Goal: Task Accomplishment & Management: Manage account settings

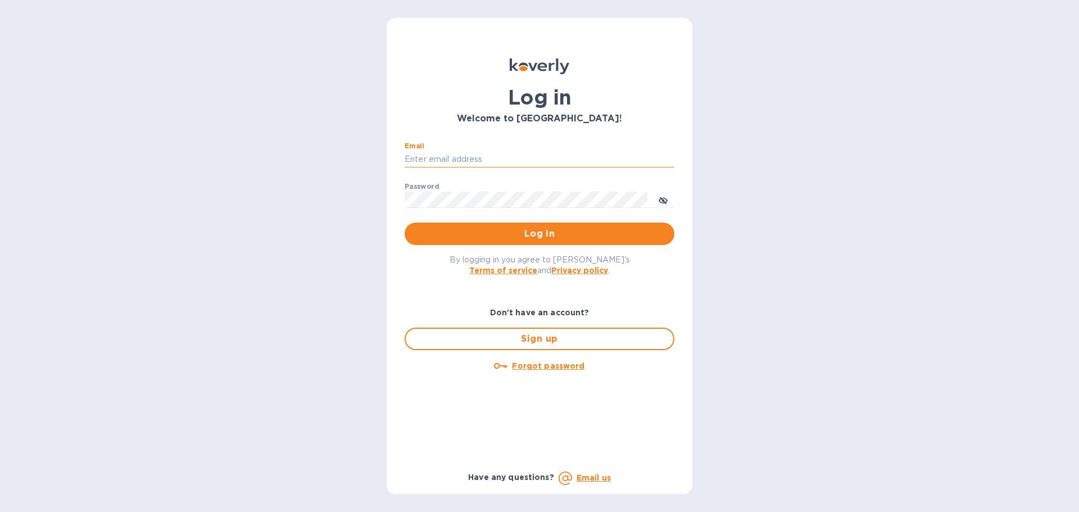
click at [473, 160] on input "Email" at bounding box center [540, 159] width 270 height 17
type input "cherbert@cmglobal.com"
click at [492, 235] on span "Log in" at bounding box center [540, 233] width 252 height 13
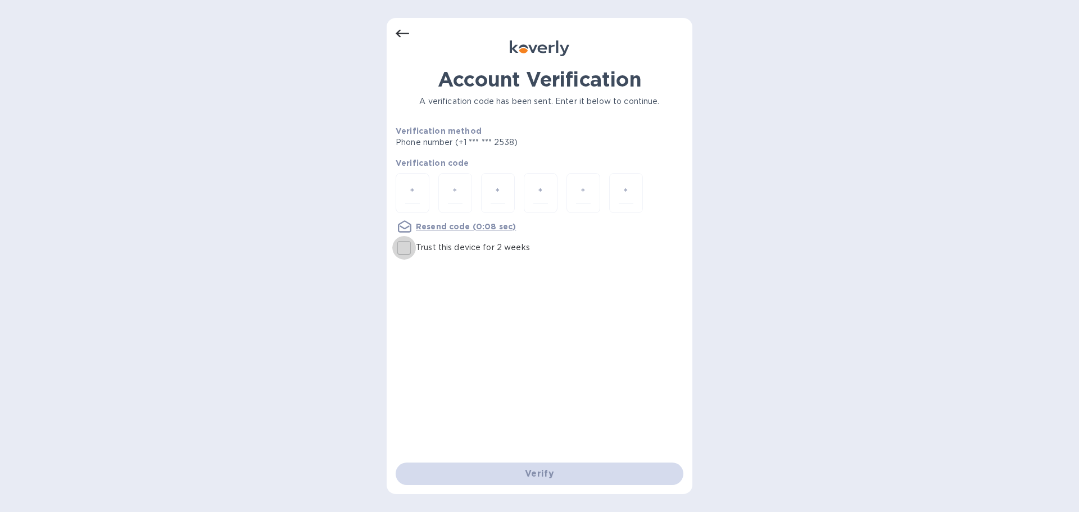
click at [402, 249] on input "Trust this device for 2 weeks" at bounding box center [404, 248] width 24 height 24
checkbox input "true"
click at [416, 187] on input "number" at bounding box center [412, 193] width 15 height 21
type input "1"
type input "2"
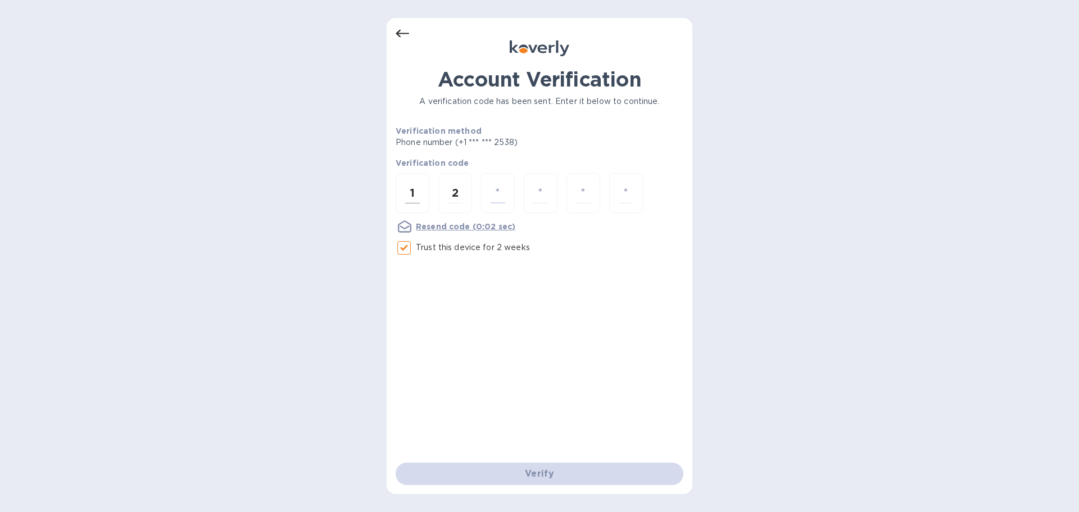
type input "3"
type input "9"
type input "5"
type input "2"
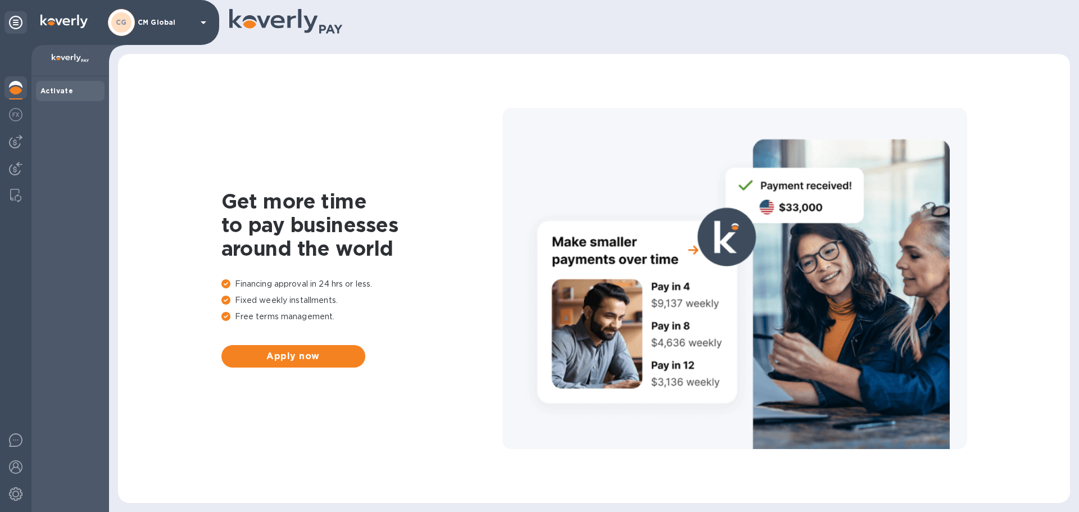
click at [17, 88] on img at bounding box center [15, 87] width 13 height 13
click at [13, 111] on img at bounding box center [15, 114] width 13 height 13
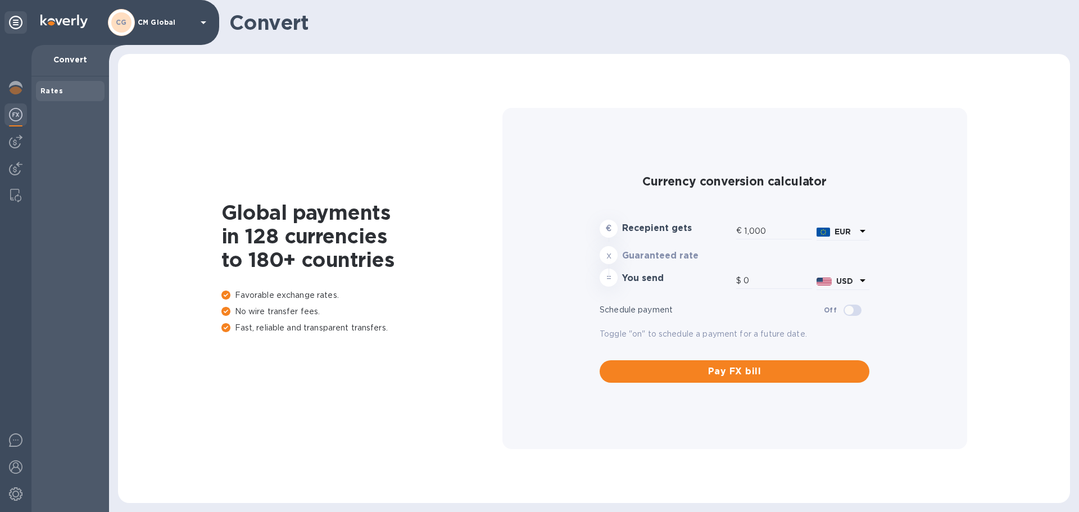
type input "1,178.19"
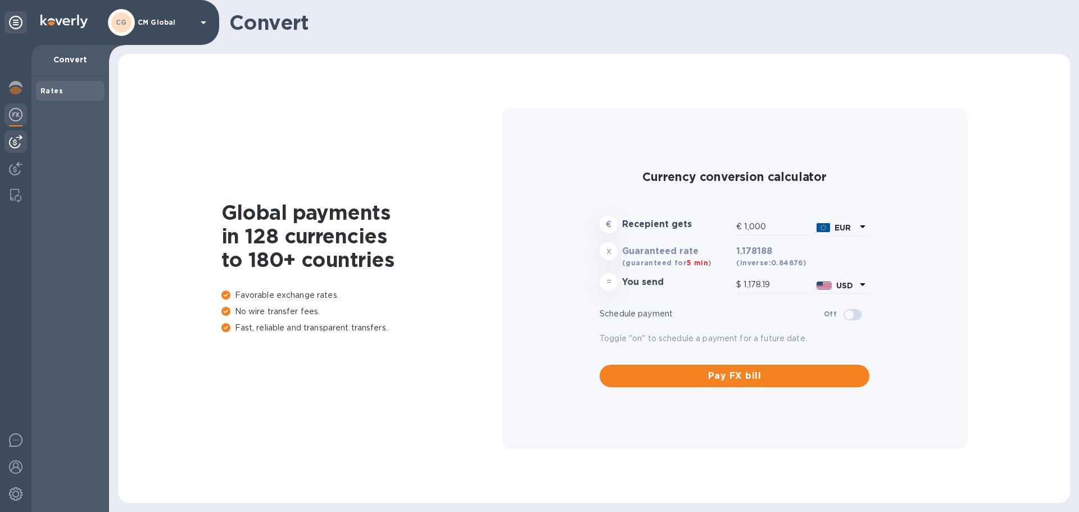
click at [13, 138] on img at bounding box center [15, 141] width 13 height 13
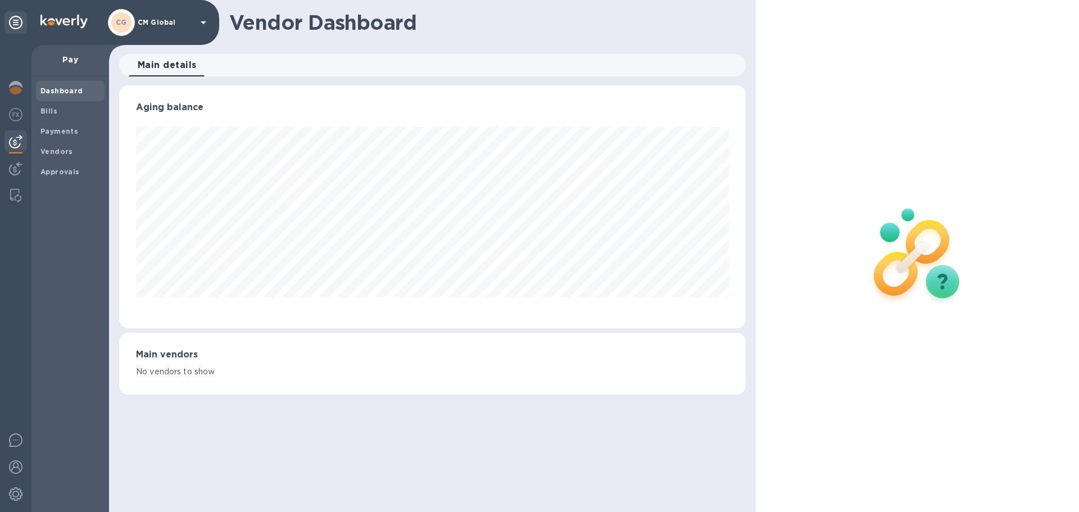
scroll to position [243, 626]
click at [53, 125] on div "Payments" at bounding box center [70, 131] width 69 height 20
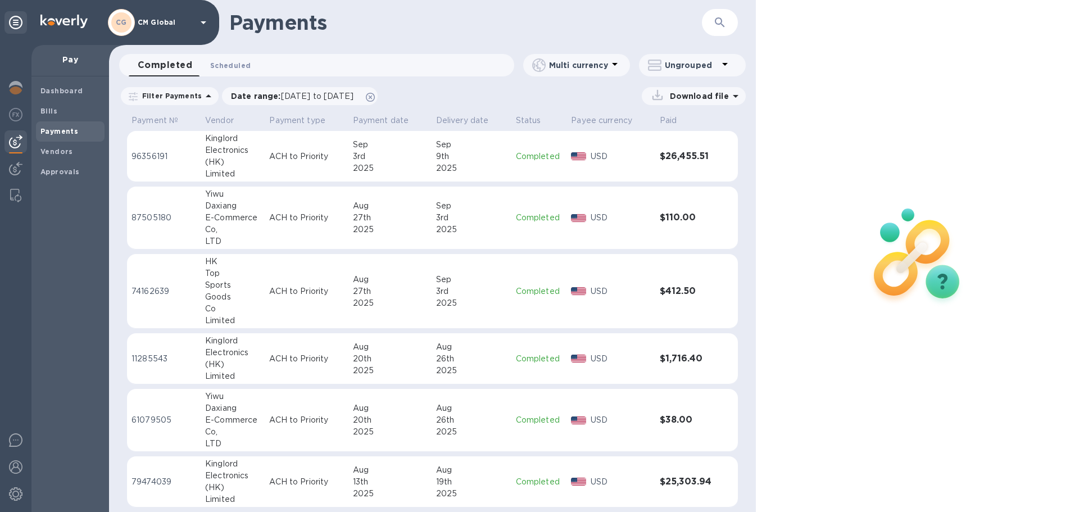
click at [226, 72] on button "Scheduled 0" at bounding box center [230, 65] width 58 height 22
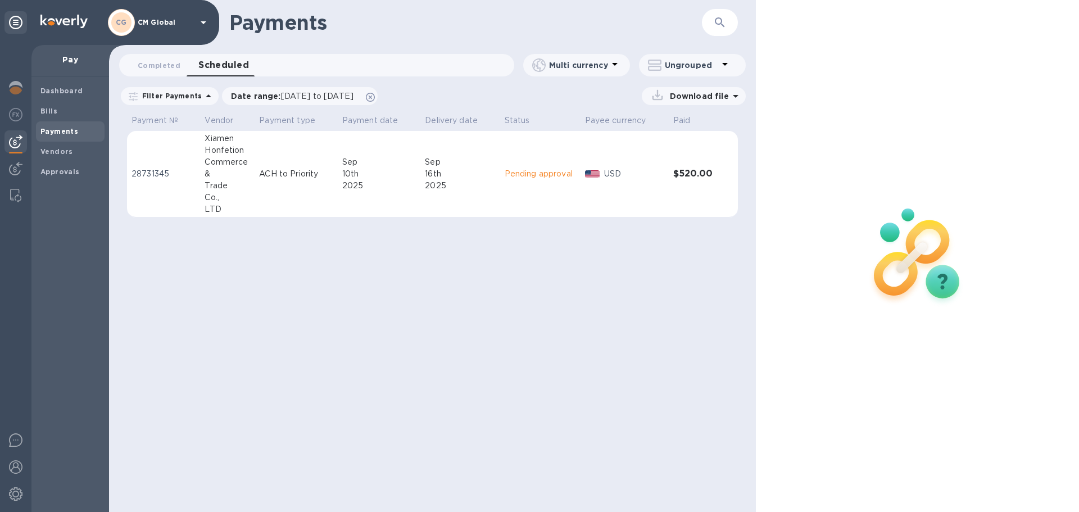
click at [162, 174] on p "28731345" at bounding box center [163, 174] width 64 height 12
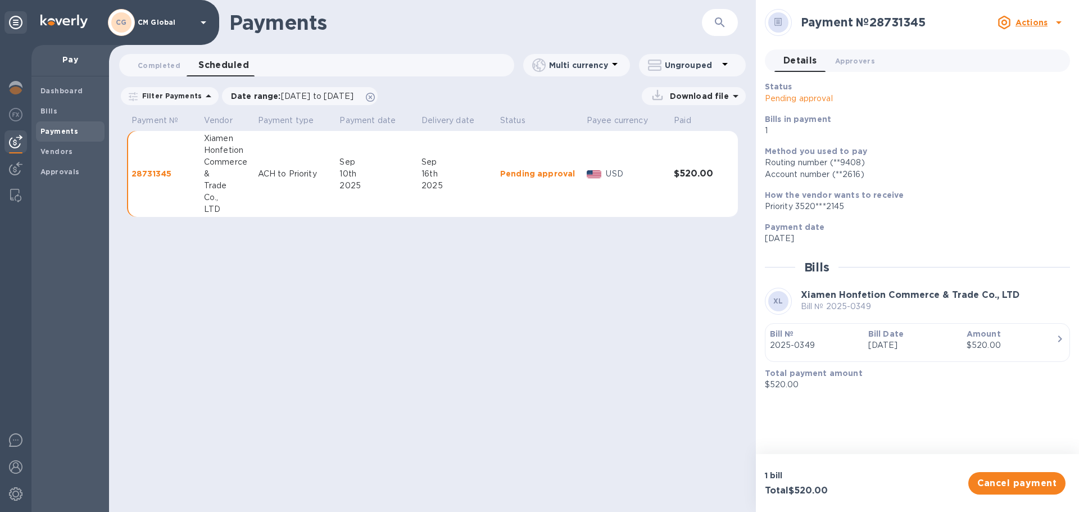
click at [1026, 21] on u "Actions" at bounding box center [1031, 22] width 32 height 9
click at [856, 62] on div at bounding box center [539, 256] width 1079 height 512
click at [49, 154] on b "Vendors" at bounding box center [56, 151] width 33 height 8
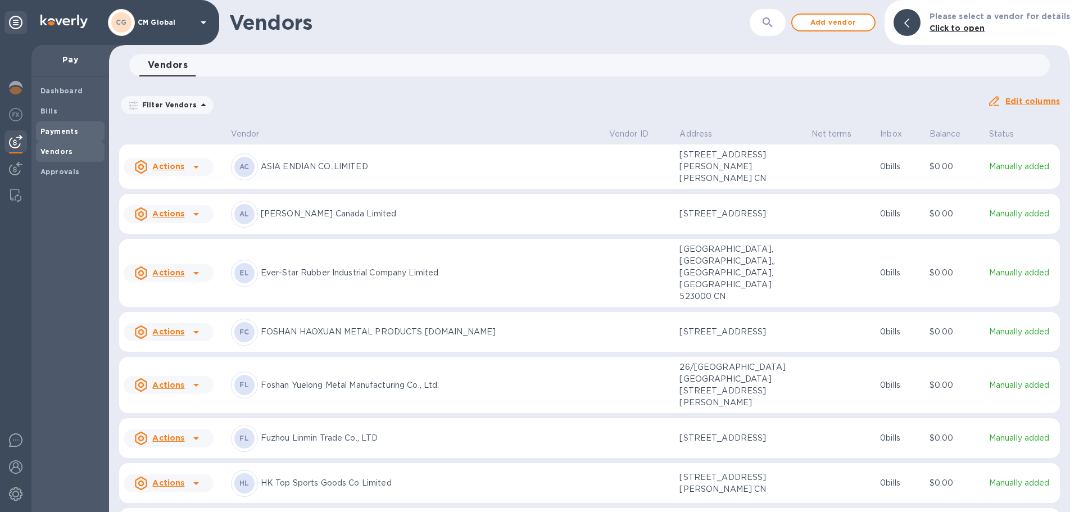
click at [52, 121] on div "Payments" at bounding box center [70, 131] width 69 height 20
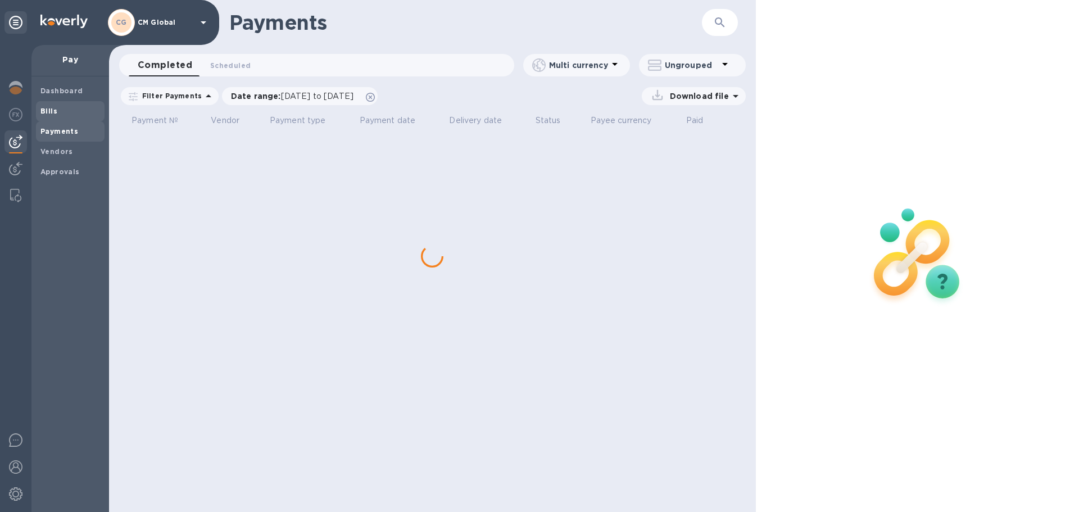
click at [52, 113] on b "Bills" at bounding box center [48, 111] width 17 height 8
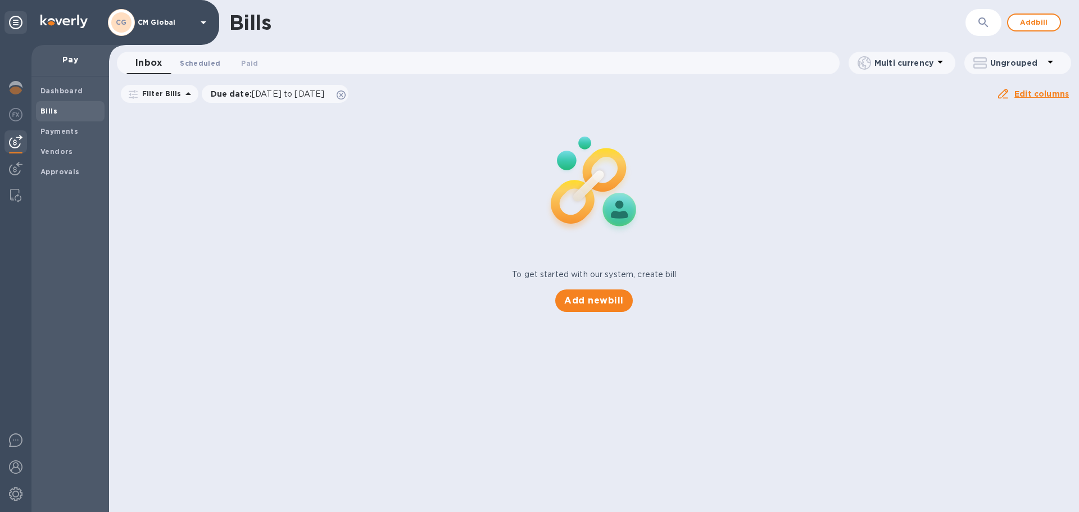
click at [193, 68] on span "Scheduled 0" at bounding box center [200, 63] width 40 height 12
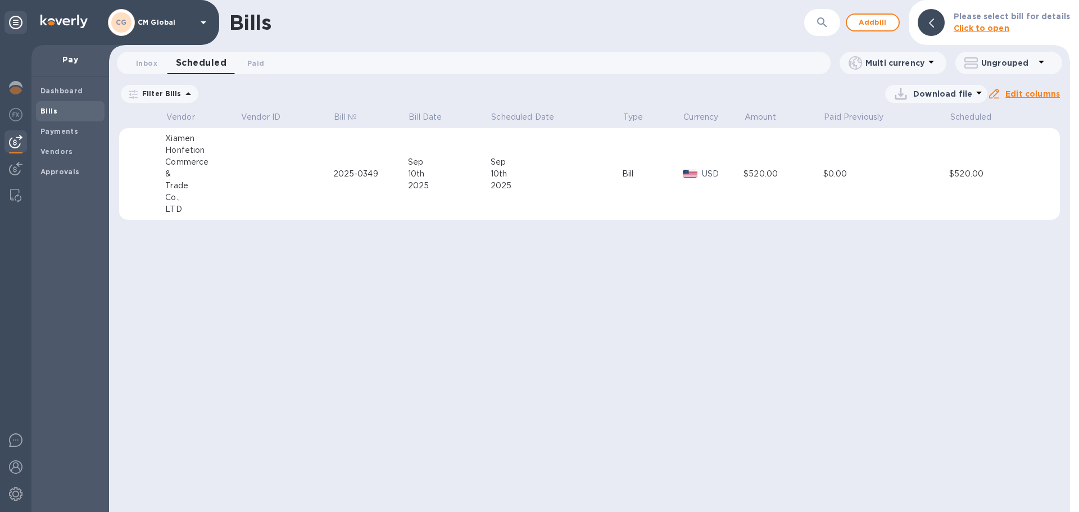
click at [186, 143] on div "Xiamen" at bounding box center [202, 139] width 75 height 12
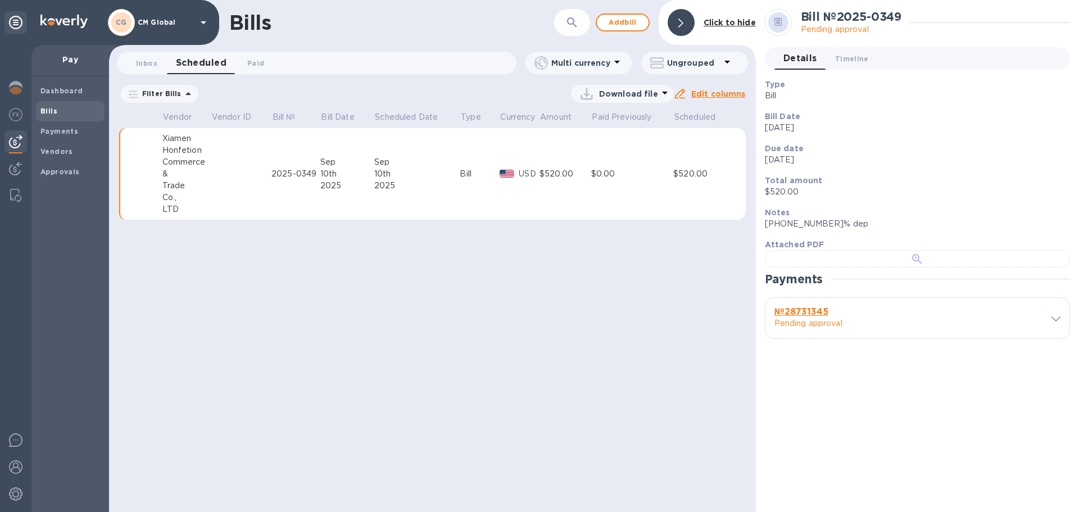
scroll to position [257, 0]
click at [1038, 324] on div at bounding box center [1049, 318] width 24 height 11
click at [1051, 321] on icon at bounding box center [1055, 318] width 9 height 5
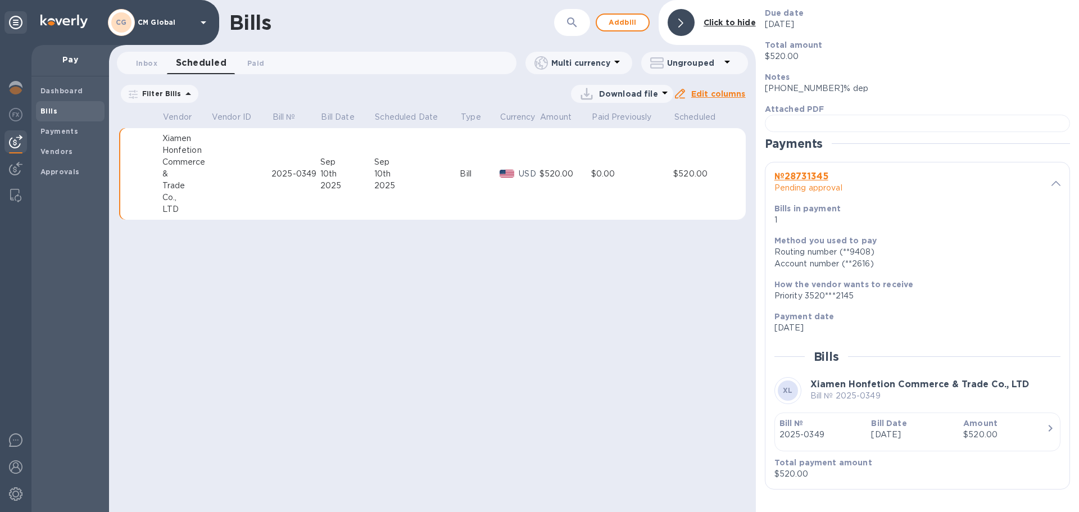
scroll to position [543, 0]
click at [15, 173] on img at bounding box center [15, 168] width 13 height 13
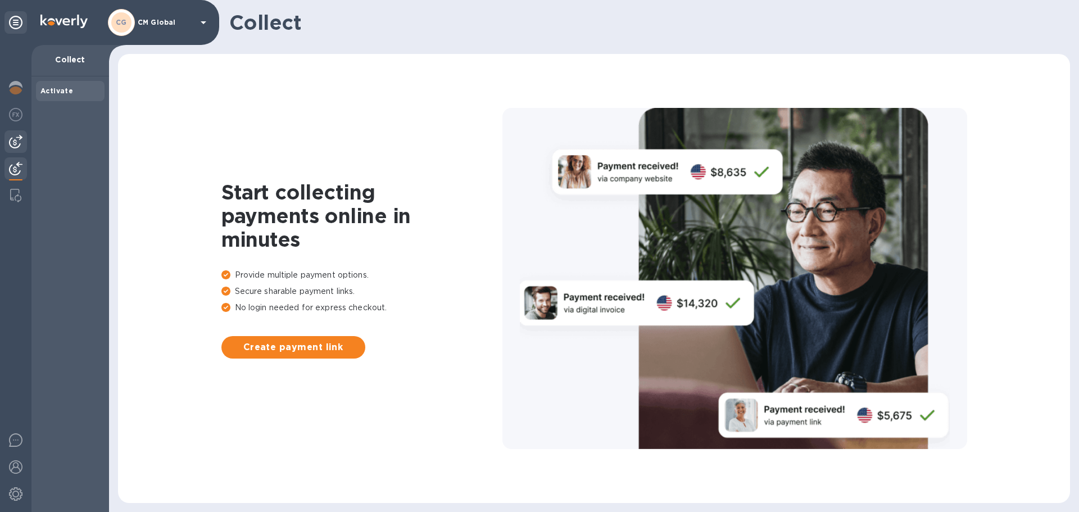
click at [16, 143] on img at bounding box center [15, 141] width 13 height 13
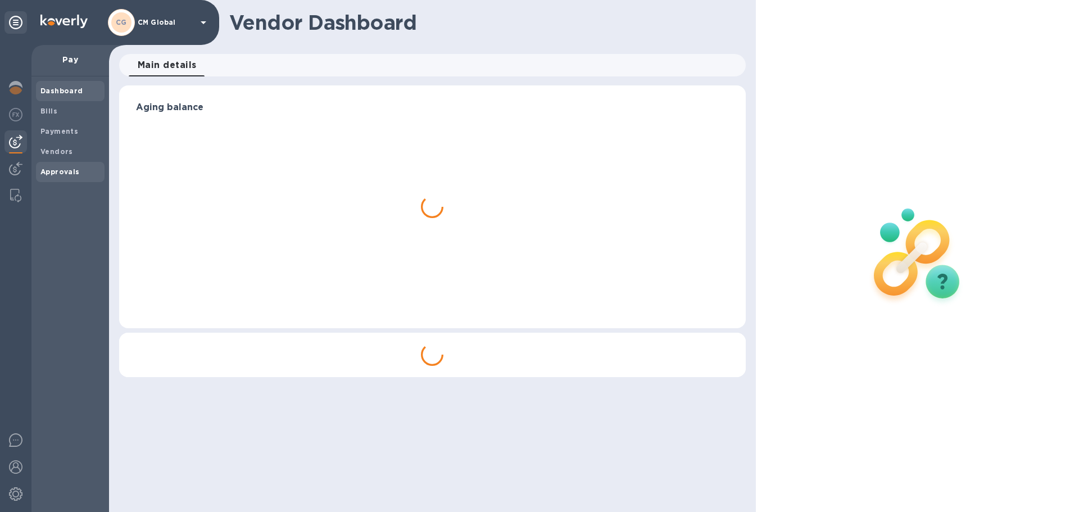
click at [51, 173] on b "Approvals" at bounding box center [59, 171] width 39 height 8
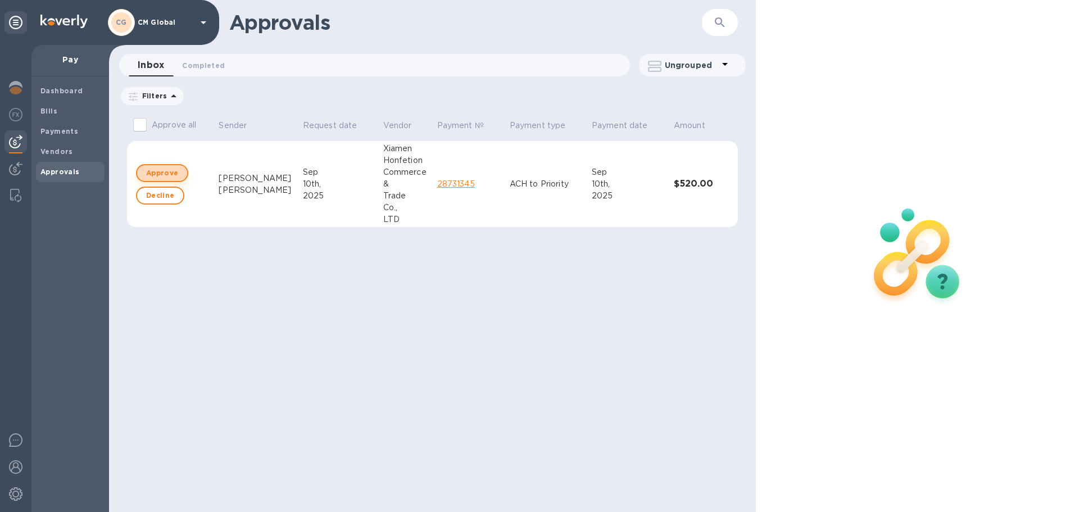
click at [171, 178] on span "Approve" at bounding box center [162, 172] width 32 height 13
checkbox input "true"
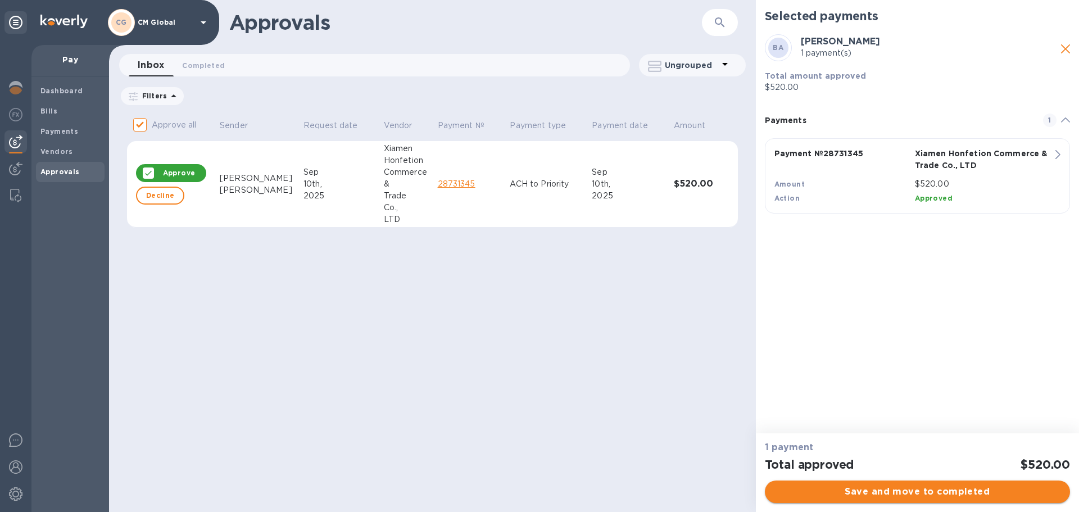
click at [928, 494] on span "Save and move to completed" at bounding box center [917, 491] width 287 height 13
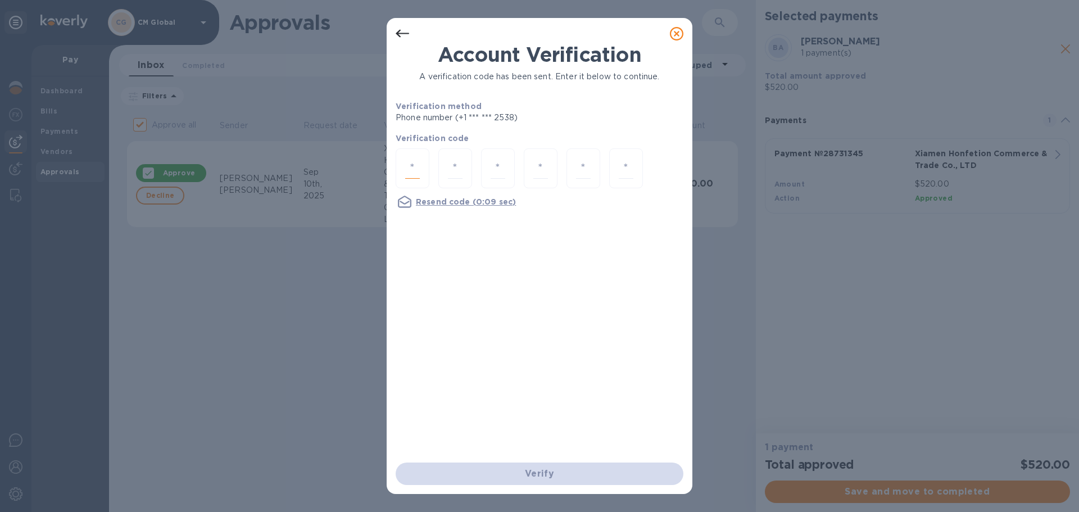
click at [407, 169] on input "number" at bounding box center [412, 168] width 15 height 21
type input "9"
type input "7"
type input "4"
type input "9"
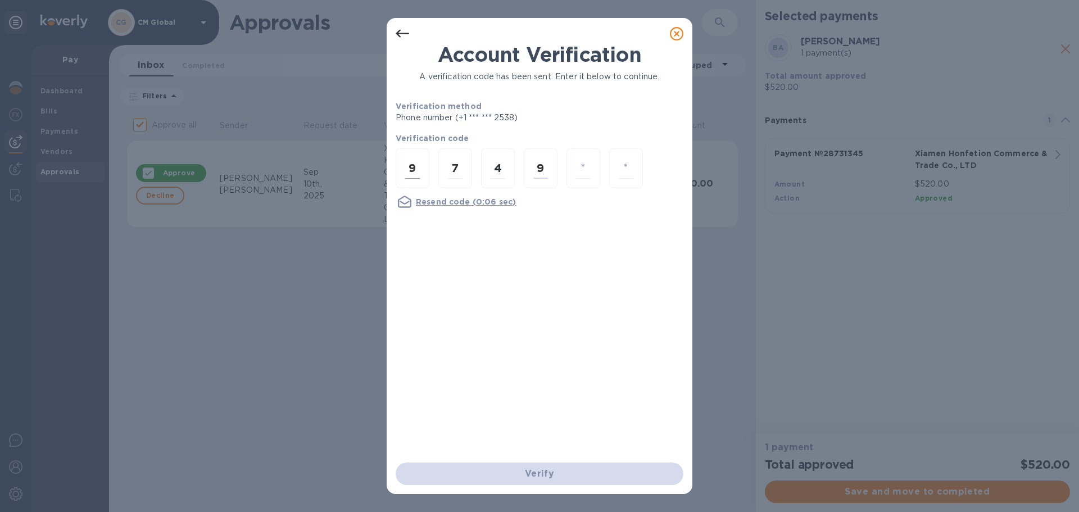
type input "0"
type input "2"
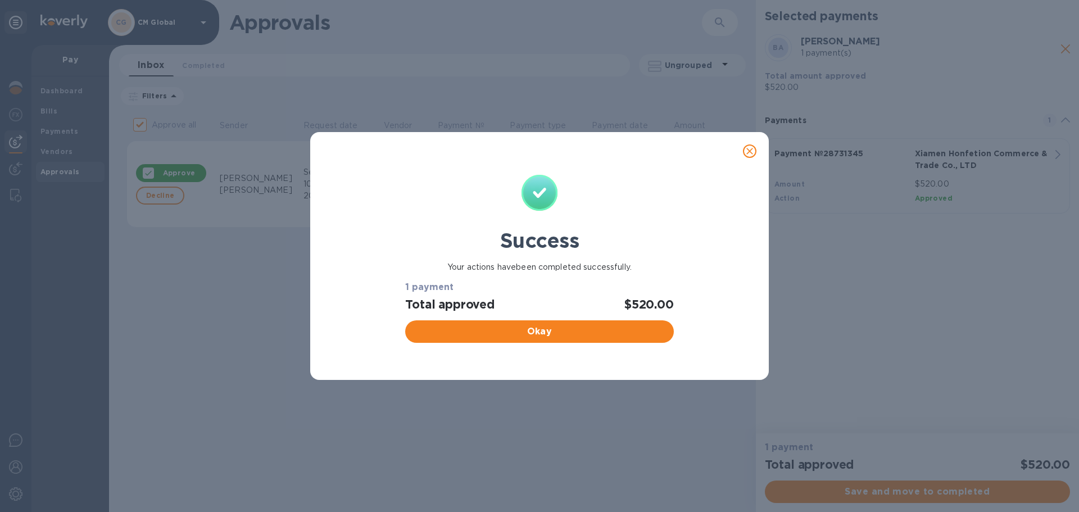
checkbox input "false"
click at [525, 332] on span "Okay" at bounding box center [539, 331] width 250 height 13
